Goal: Task Accomplishment & Management: Use online tool/utility

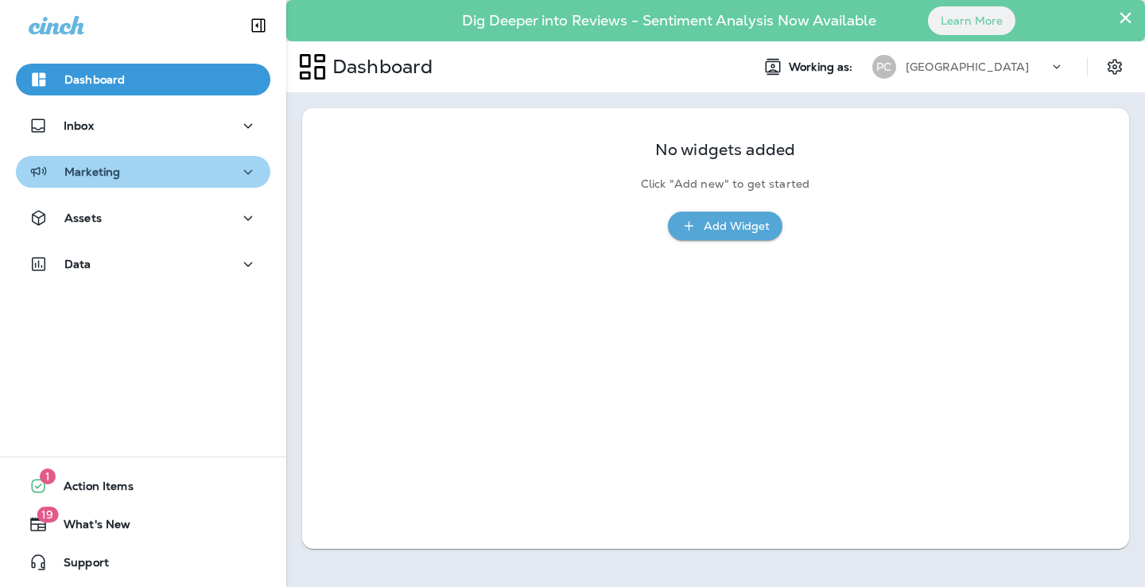
click at [209, 176] on div "Marketing" at bounding box center [143, 172] width 229 height 20
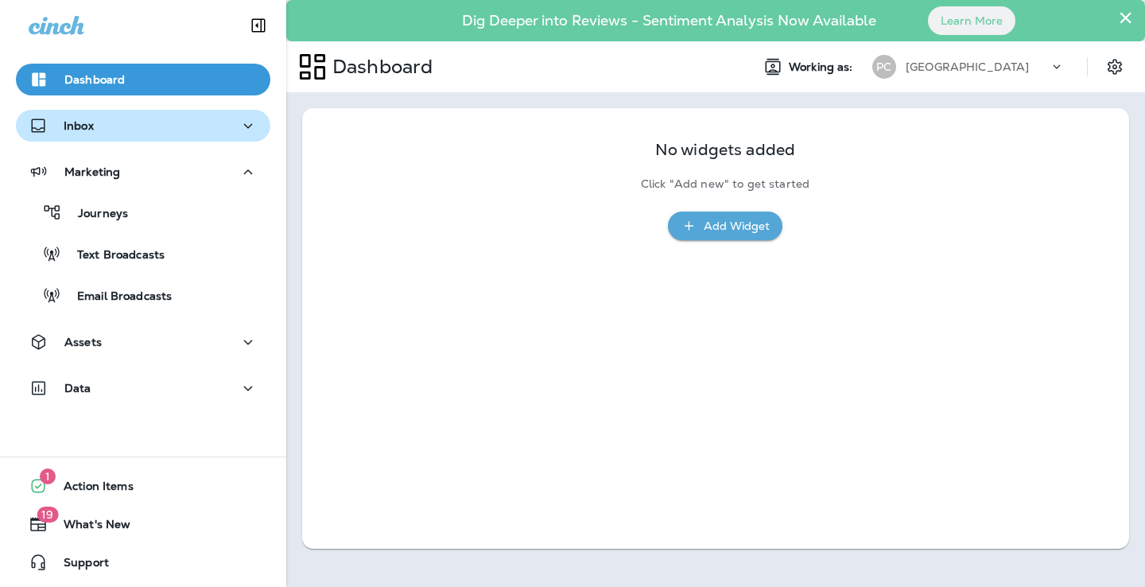
click at [151, 133] on div "Inbox" at bounding box center [143, 126] width 229 height 20
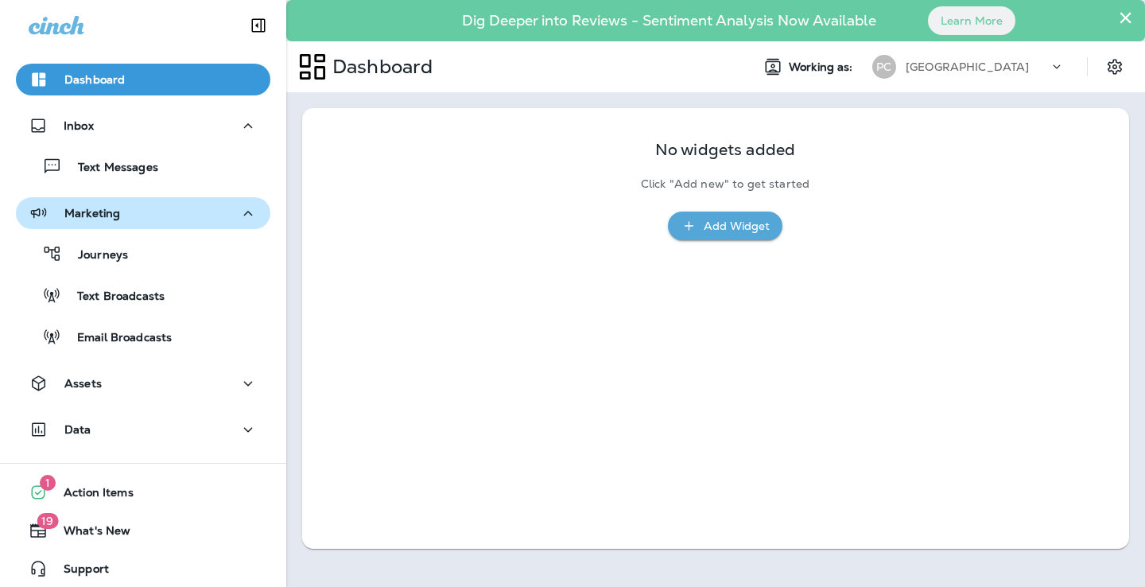
click at [137, 216] on div "Marketing" at bounding box center [143, 214] width 229 height 20
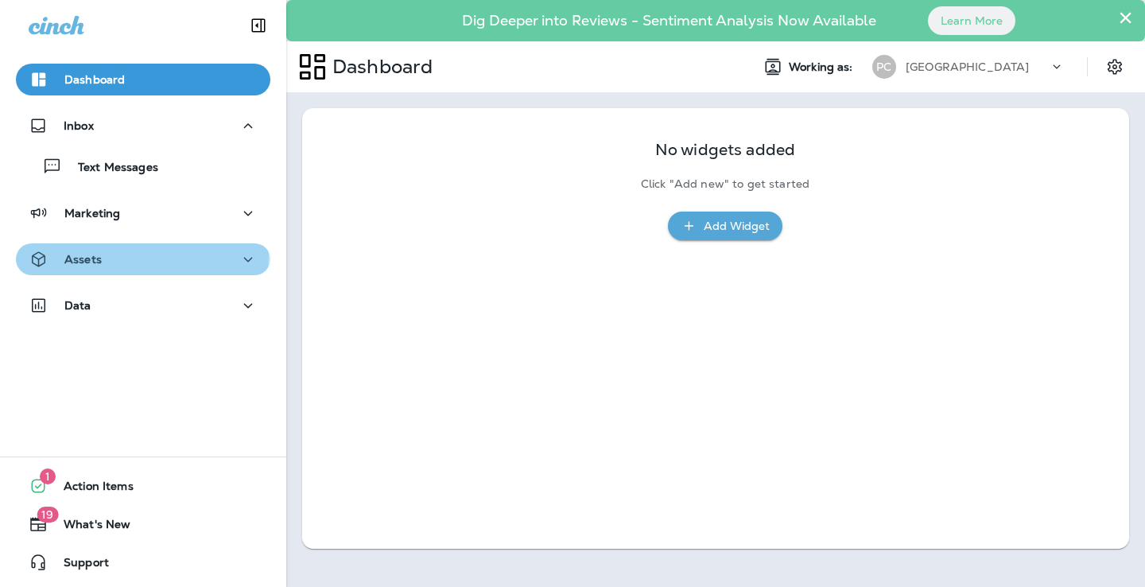
click at [135, 255] on div "Assets" at bounding box center [143, 260] width 229 height 20
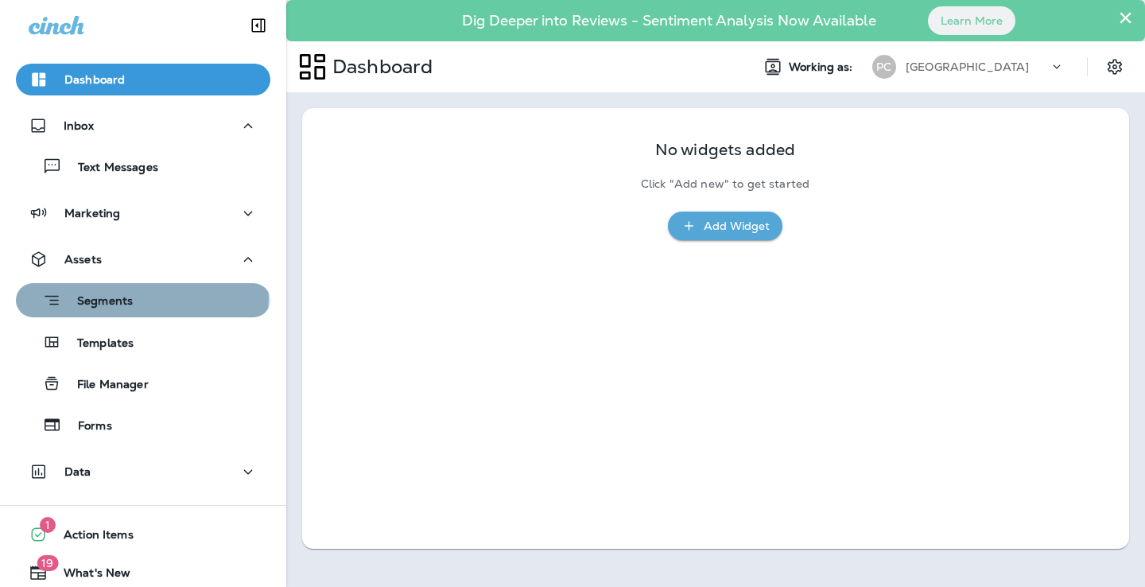
click at [138, 297] on div "Segments" at bounding box center [143, 300] width 242 height 25
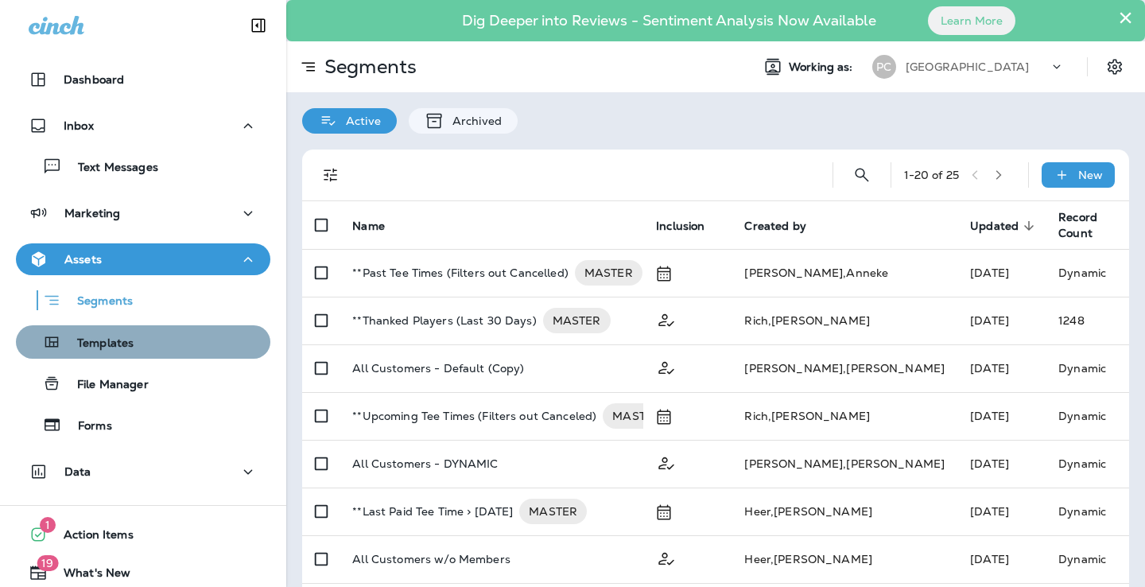
click at [168, 351] on div "Templates" at bounding box center [143, 342] width 242 height 24
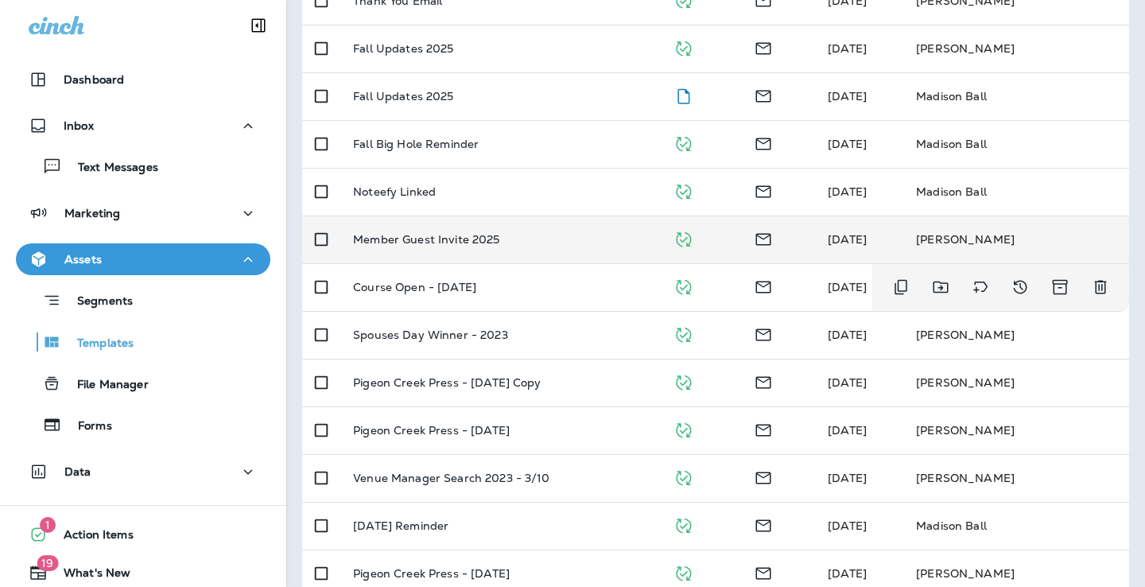
scroll to position [273, 0]
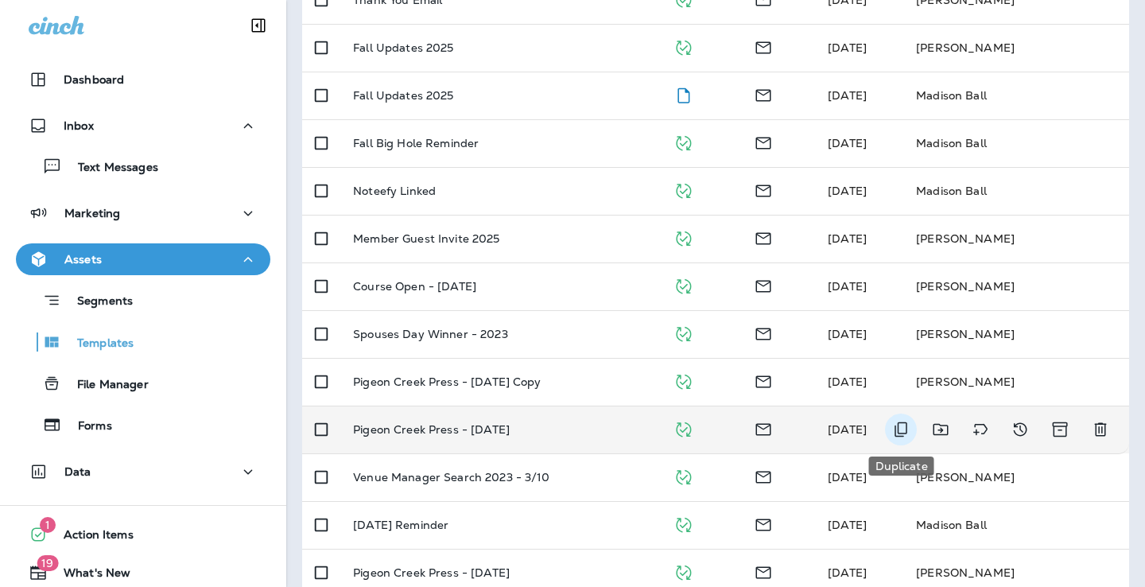
click at [895, 428] on icon "Duplicate" at bounding box center [900, 429] width 13 height 15
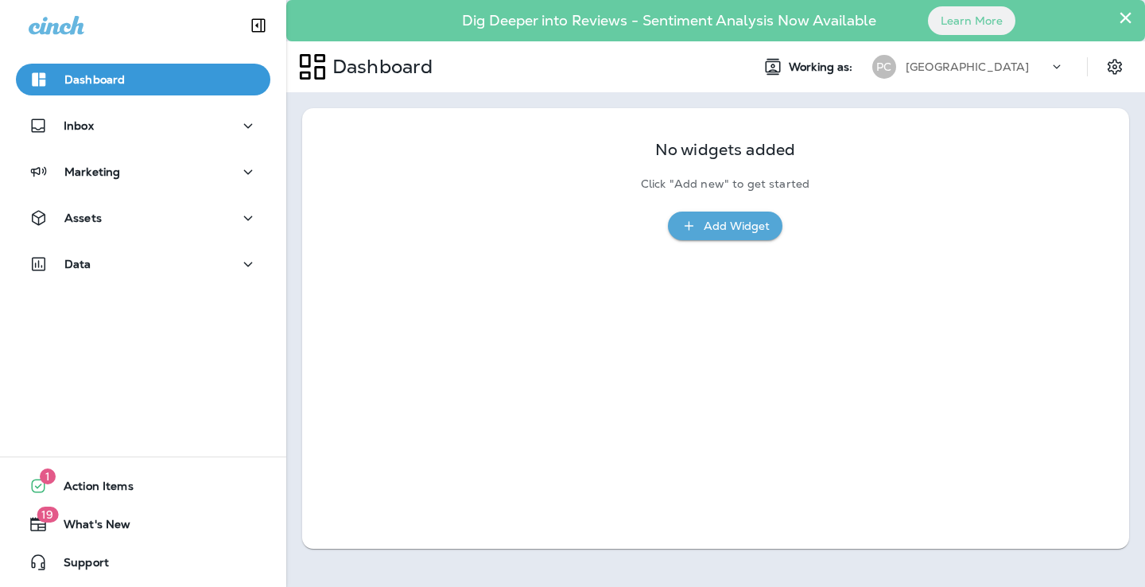
click at [553, 65] on div "Dashboard" at bounding box center [512, 67] width 452 height 40
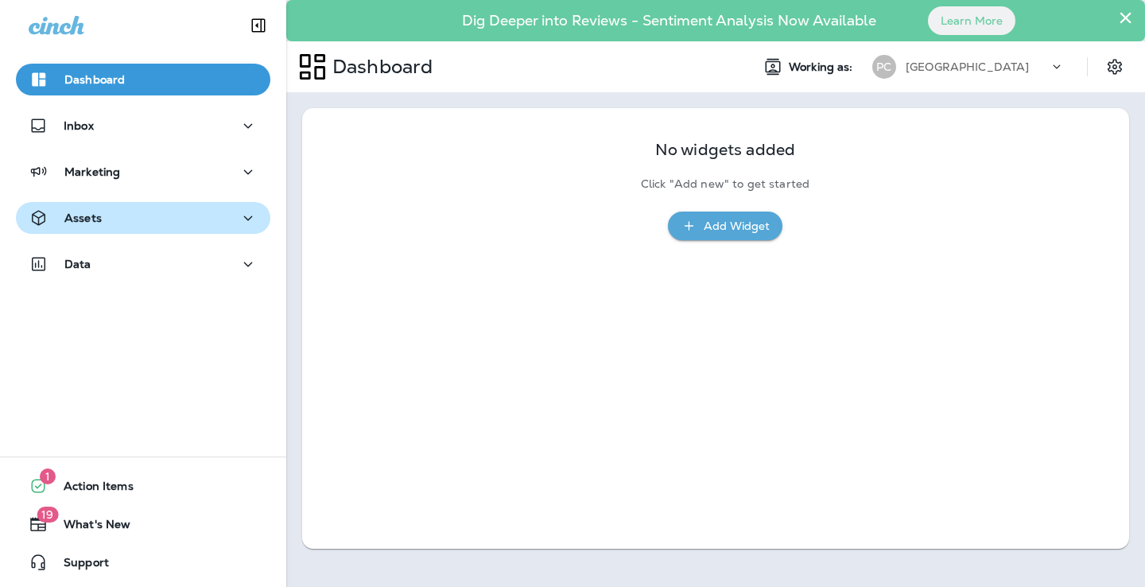
click at [128, 211] on div "Assets" at bounding box center [143, 218] width 229 height 20
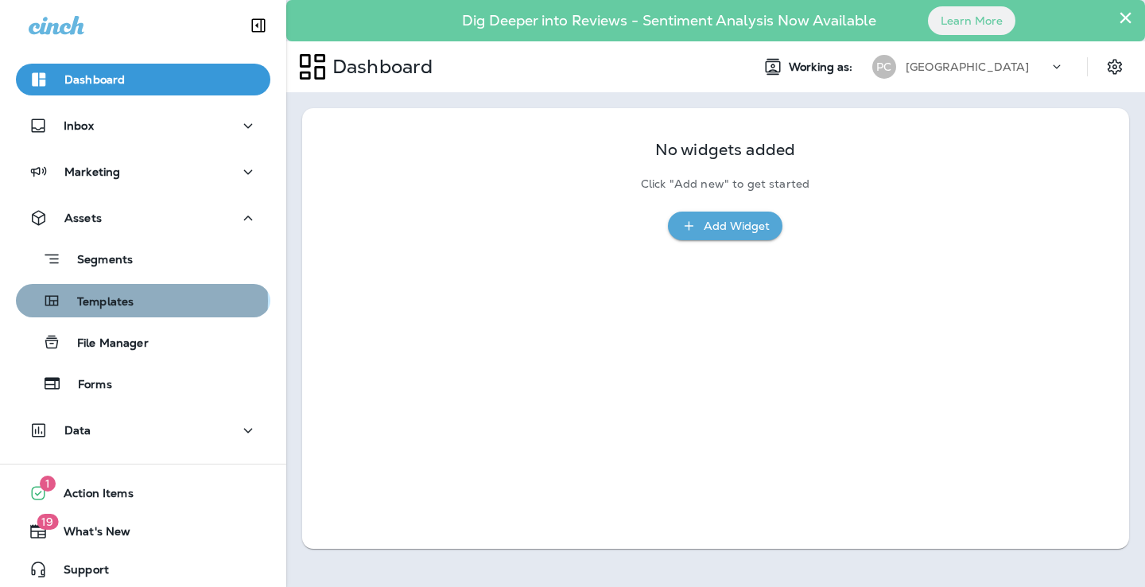
click at [122, 300] on p "Templates" at bounding box center [97, 302] width 72 height 15
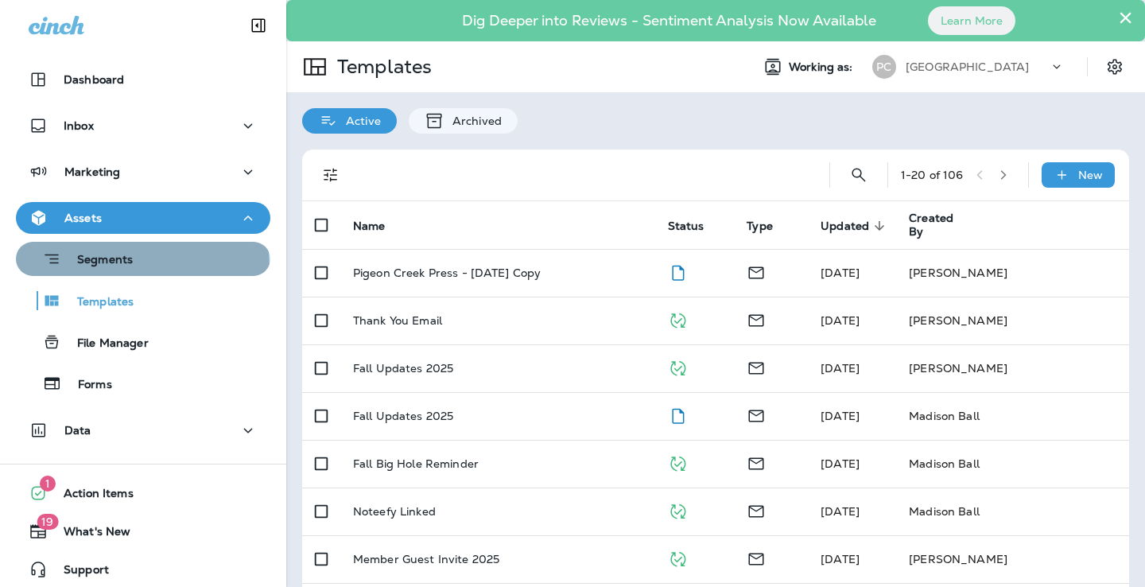
click at [136, 266] on div "Segments" at bounding box center [143, 258] width 242 height 25
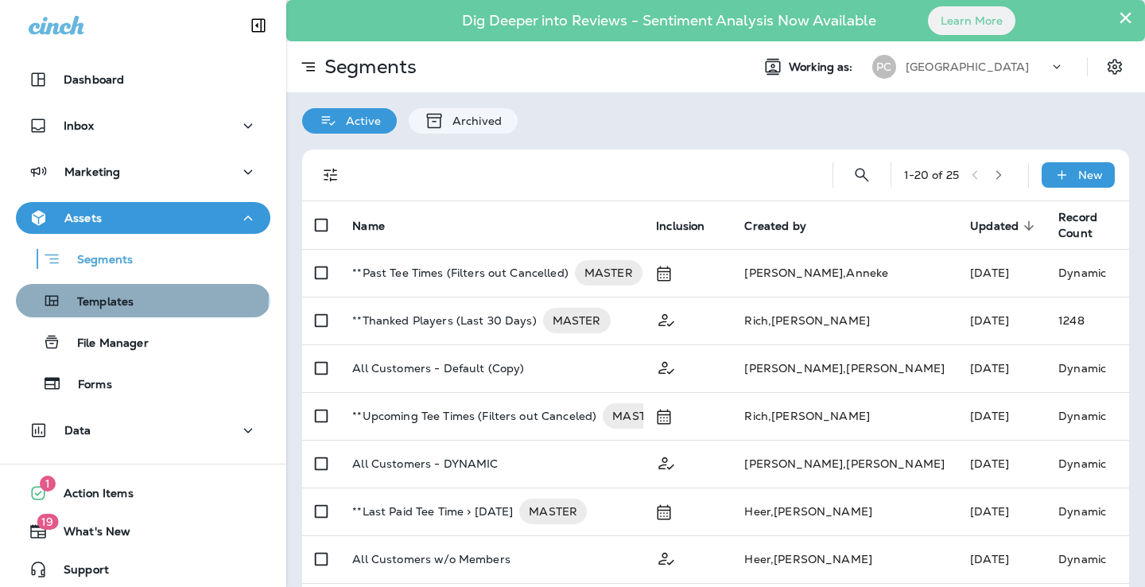
click at [124, 297] on p "Templates" at bounding box center [97, 302] width 72 height 15
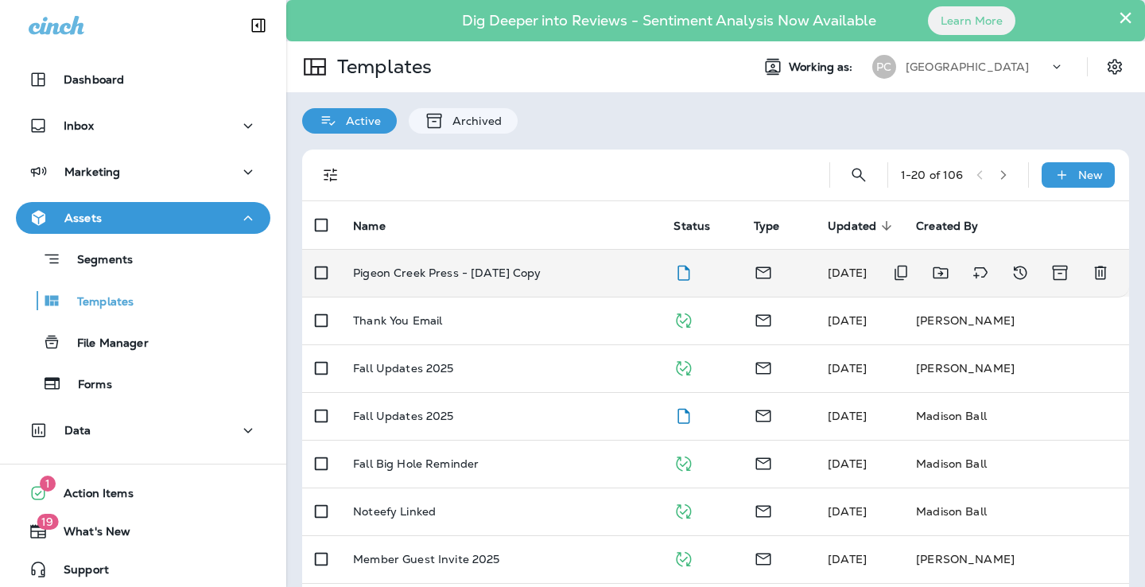
click at [596, 272] on div "Pigeon Creek Press - [DATE] Copy" at bounding box center [500, 272] width 295 height 13
